Goal: Task Accomplishment & Management: Complete application form

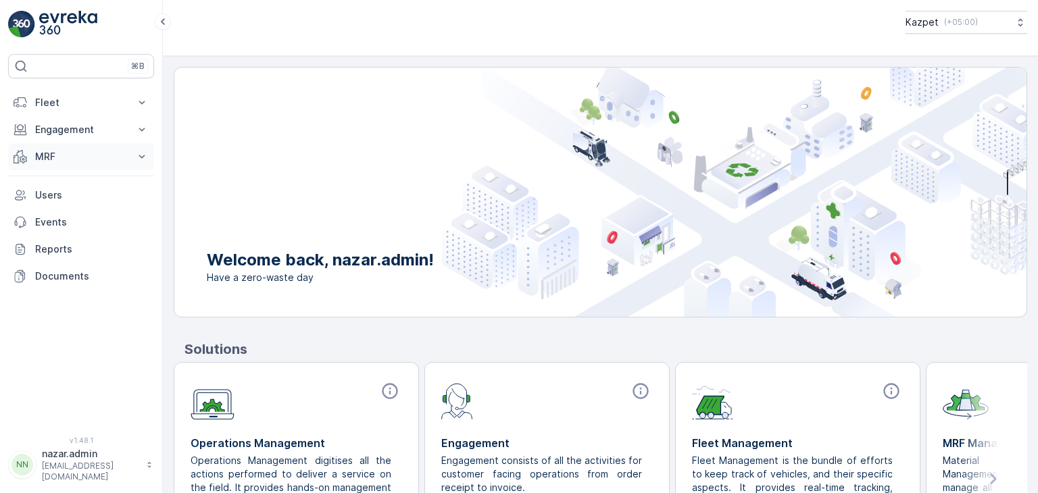
click at [45, 158] on p "MRF" at bounding box center [81, 157] width 92 height 14
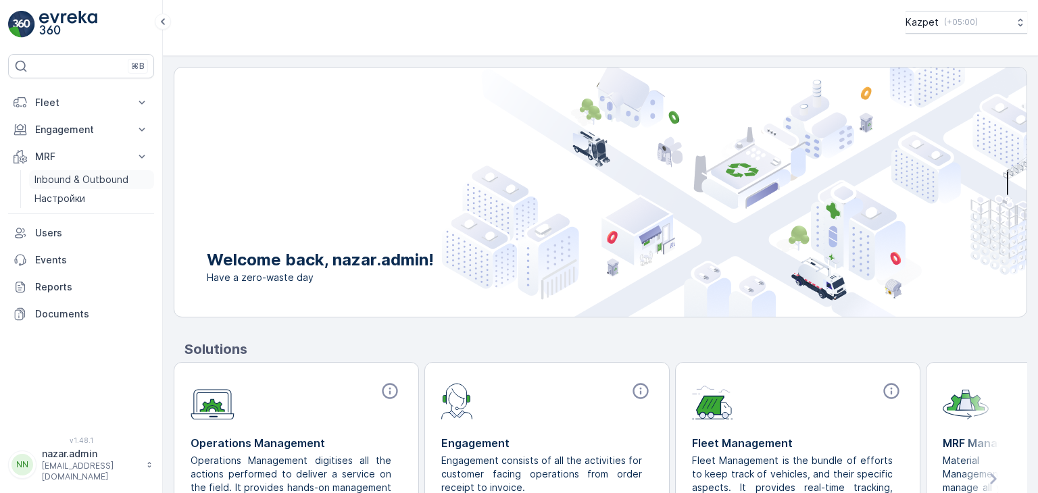
click at [51, 181] on p "Inbound & Outbound" at bounding box center [81, 180] width 94 height 14
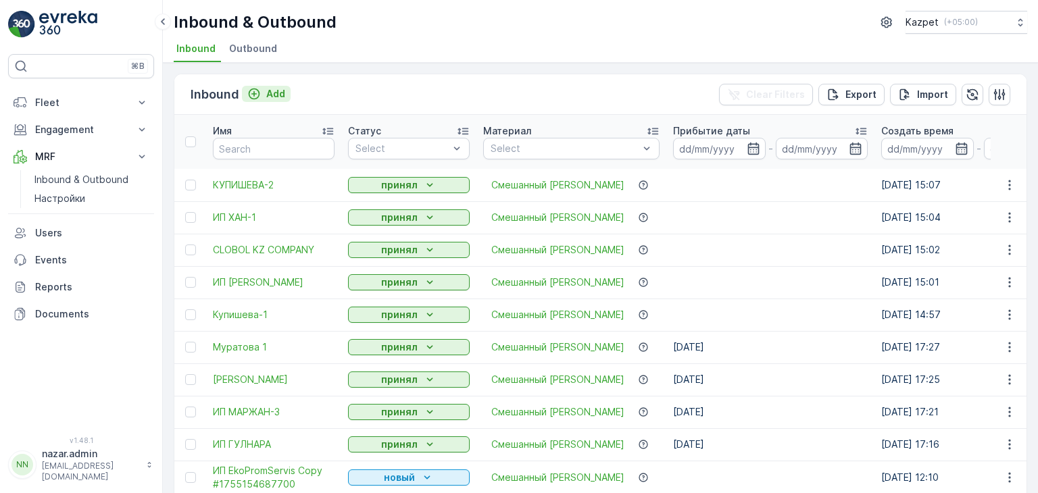
click at [258, 97] on icon "Add" at bounding box center [254, 94] width 14 height 14
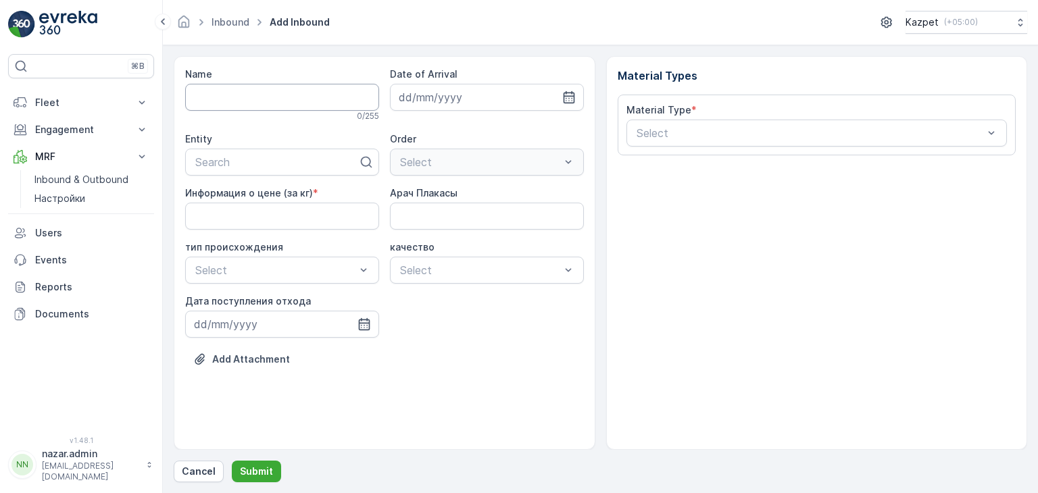
click at [269, 100] on input "Name" at bounding box center [282, 97] width 194 height 27
type input "i"
type input "IT Prof"
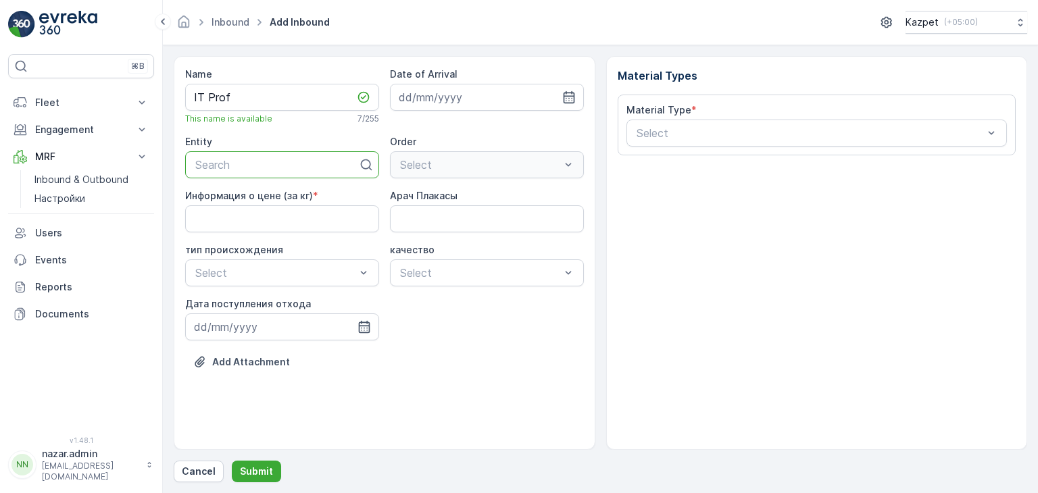
click at [237, 164] on div at bounding box center [277, 165] width 166 height 12
type input "It"
click at [260, 222] on span "IT prof service" at bounding box center [230, 221] width 74 height 12
click at [241, 214] on кг\) "Информация о цене (за кг)" at bounding box center [282, 218] width 194 height 27
type кг\) "195"
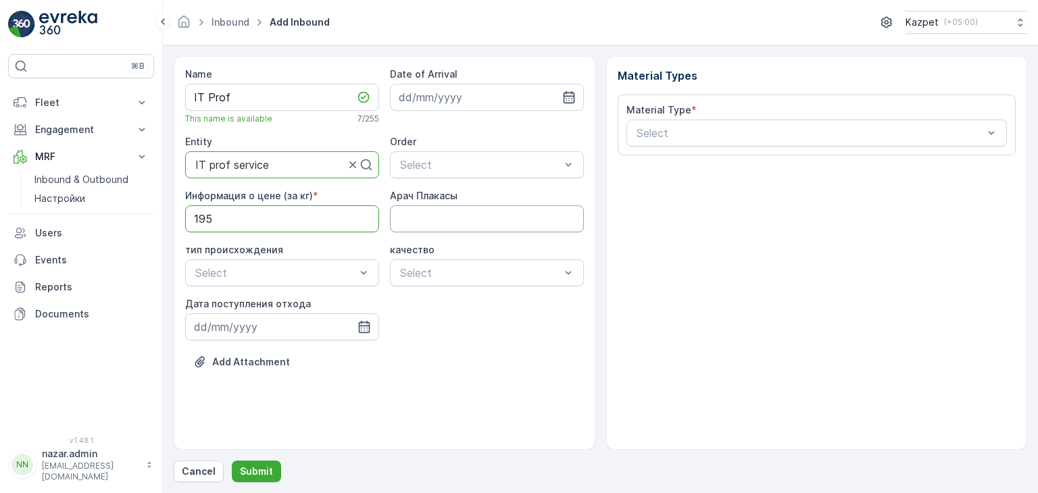
click at [495, 217] on Плакасы "Арач Плакасы" at bounding box center [487, 218] width 194 height 27
type Плакасы "344AAN06"
click at [250, 270] on div at bounding box center [275, 273] width 163 height 12
click at [237, 320] on div "Коммерческий" at bounding box center [282, 328] width 194 height 23
click at [416, 262] on div "Select" at bounding box center [487, 273] width 194 height 27
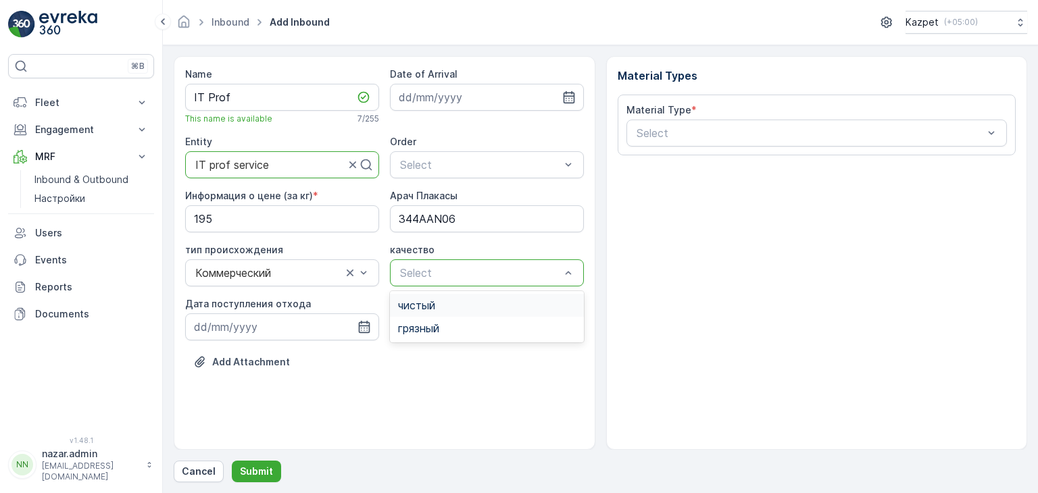
click at [421, 301] on span "чистый" at bounding box center [416, 305] width 37 height 12
click at [369, 331] on icon "button" at bounding box center [363, 327] width 11 height 12
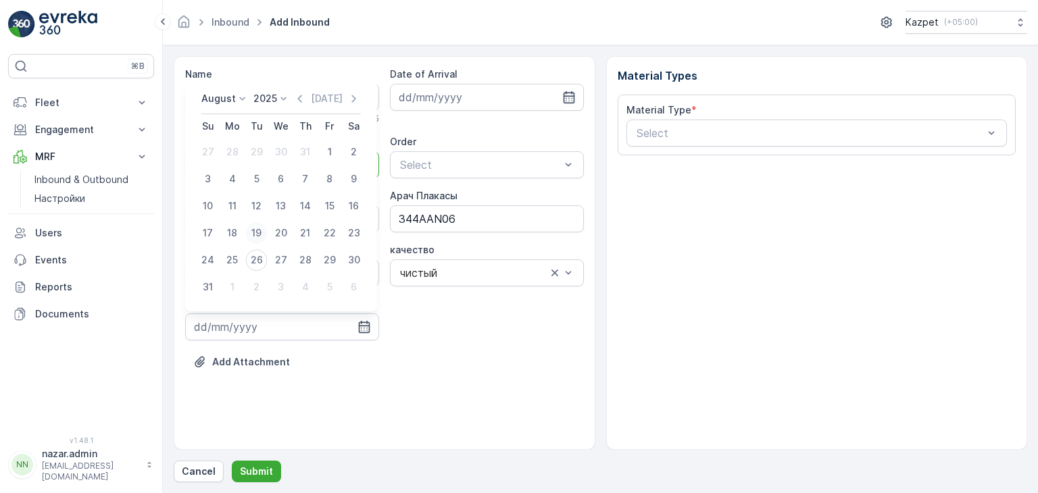
click at [255, 237] on div "19" at bounding box center [257, 233] width 22 height 22
type input "[DATE]"
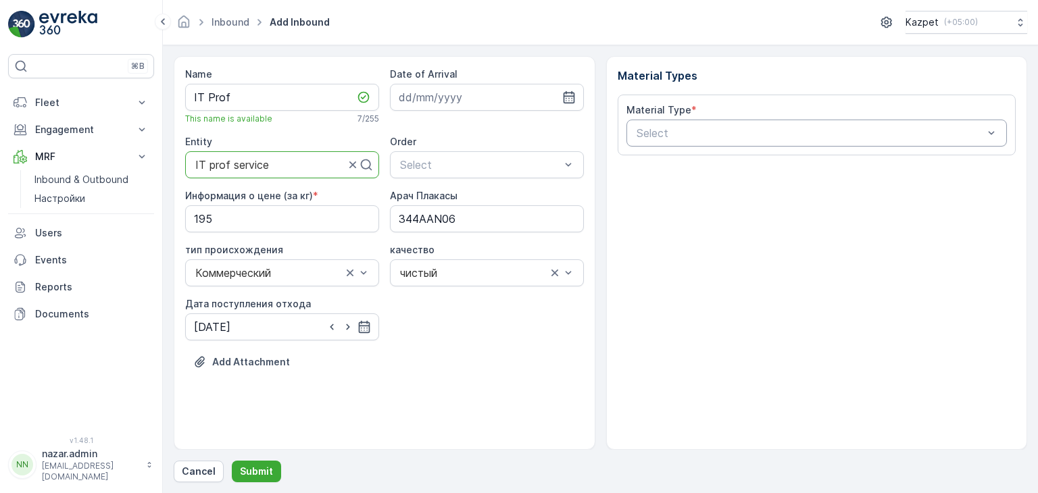
click at [697, 130] on div at bounding box center [810, 133] width 350 height 12
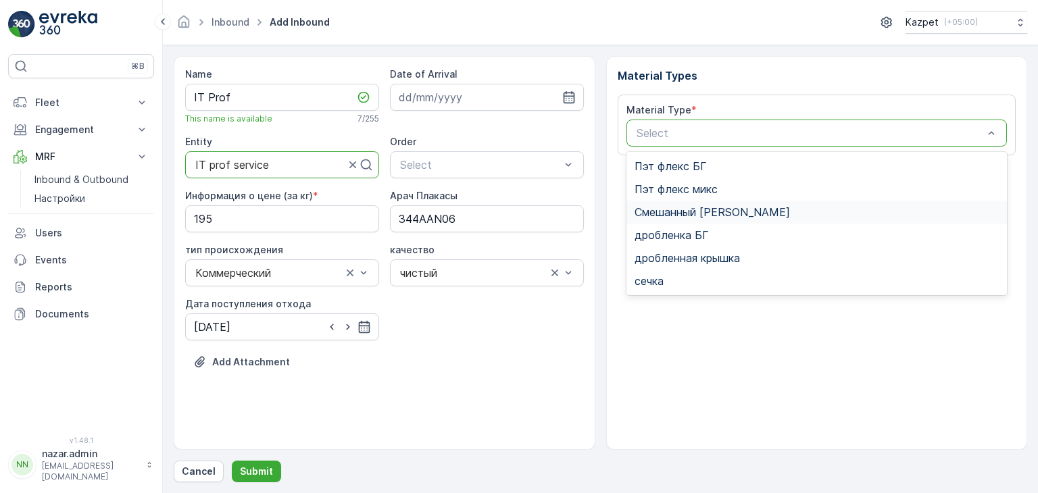
click at [675, 216] on span "Смешанный [PERSON_NAME]" at bounding box center [712, 212] width 155 height 12
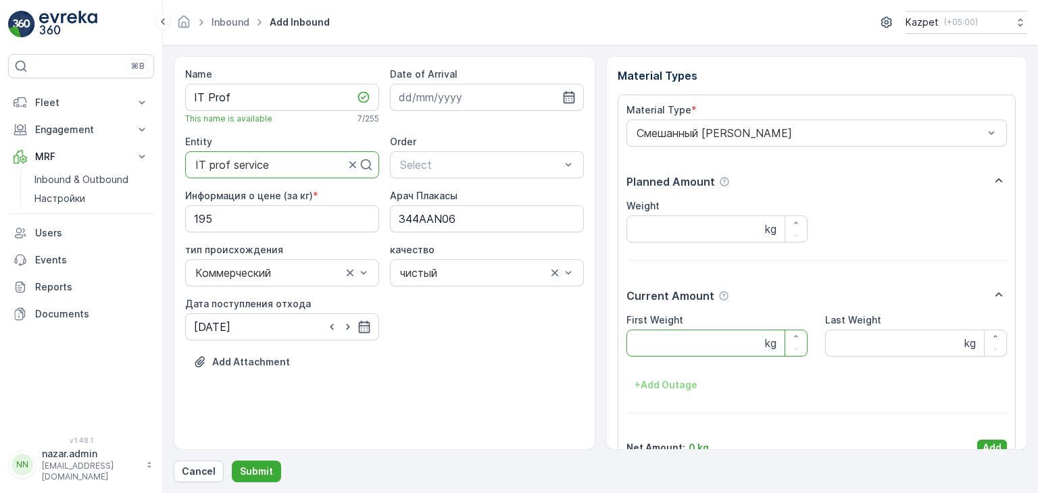
click at [698, 345] on Weight "First Weight" at bounding box center [718, 343] width 182 height 27
type Weight "26100"
click at [903, 343] on Weight "Last Weight" at bounding box center [916, 343] width 182 height 27
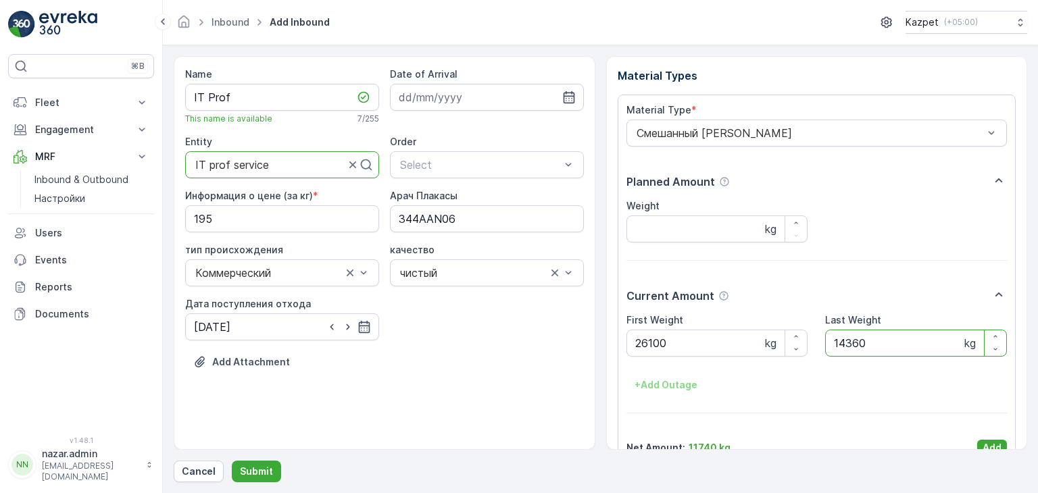
scroll to position [26, 0]
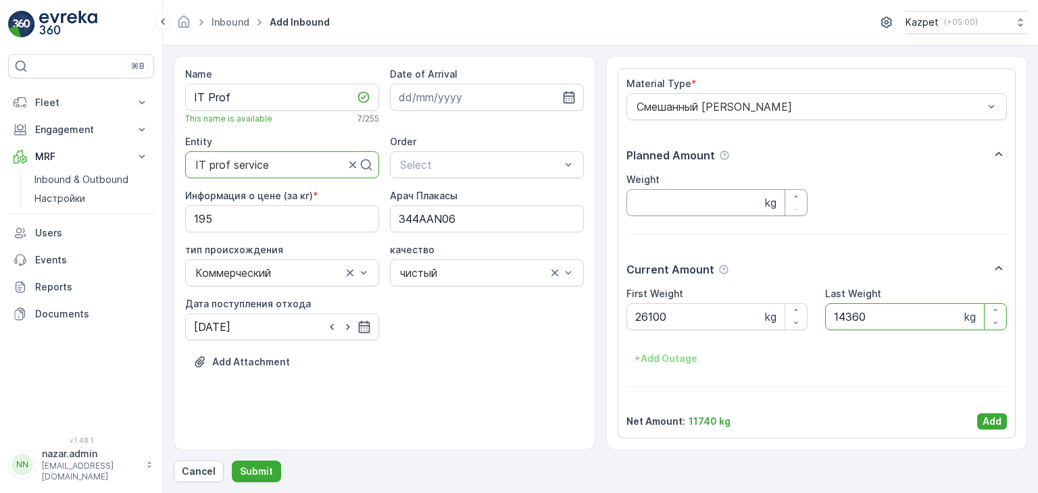
type Weight "14360"
click at [671, 204] on input "Weight" at bounding box center [718, 202] width 182 height 27
type input "11740"
drag, startPoint x: 990, startPoint y: 422, endPoint x: 883, endPoint y: 378, distance: 115.5
click at [990, 422] on p "Add" at bounding box center [992, 422] width 19 height 14
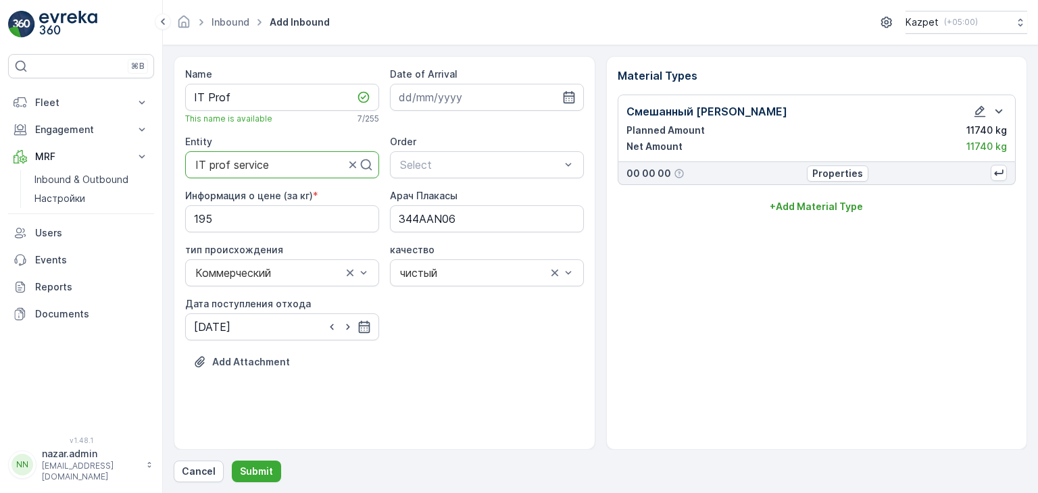
scroll to position [0, 0]
click at [265, 362] on p "Add Attachment" at bounding box center [251, 363] width 78 height 14
click at [360, 404] on icon "button" at bounding box center [363, 406] width 14 height 14
click at [254, 364] on p "Add Attachment" at bounding box center [251, 363] width 78 height 14
click at [240, 360] on p "Add Attachment" at bounding box center [251, 363] width 78 height 14
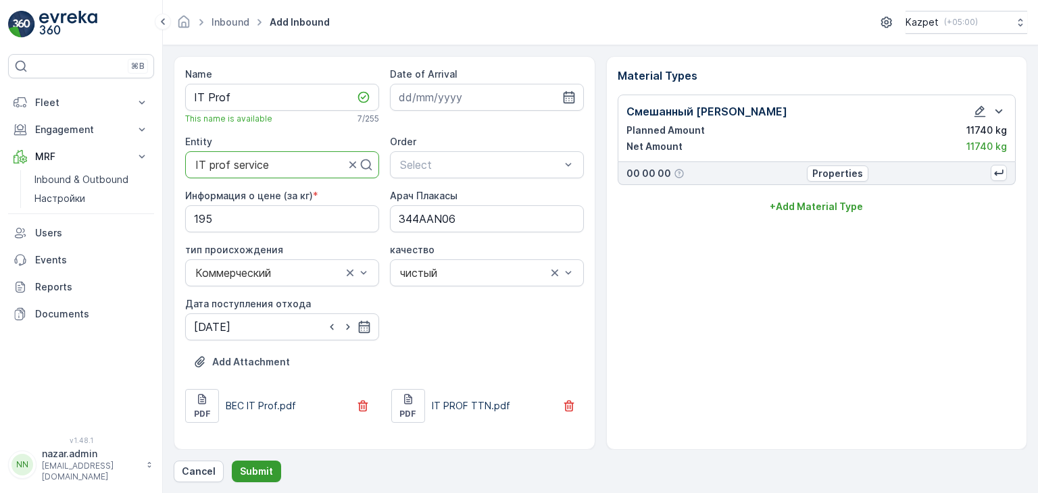
click at [251, 474] on p "Submit" at bounding box center [256, 472] width 33 height 14
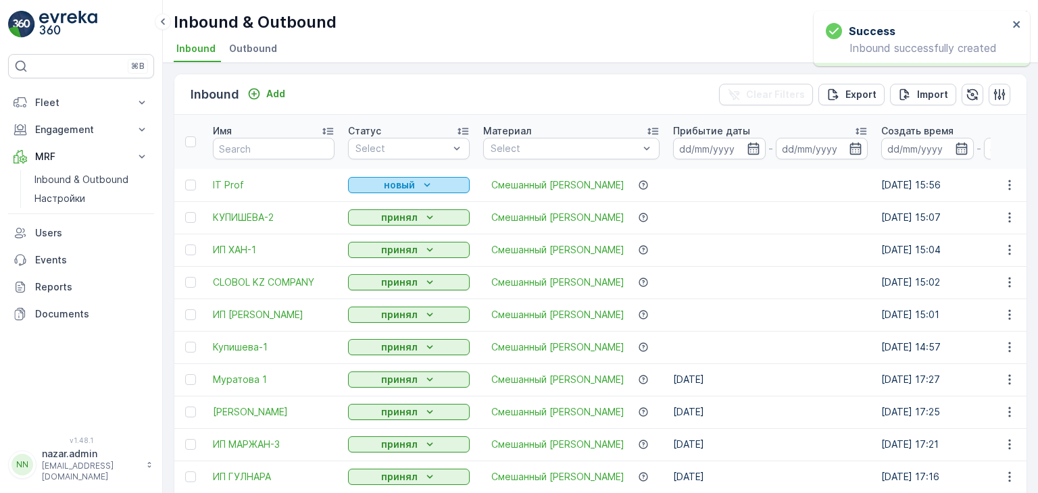
click at [412, 185] on p "новый" at bounding box center [399, 185] width 31 height 14
click at [377, 220] on span "принял" at bounding box center [372, 224] width 33 height 14
